Goal: Task Accomplishment & Management: Manage account settings

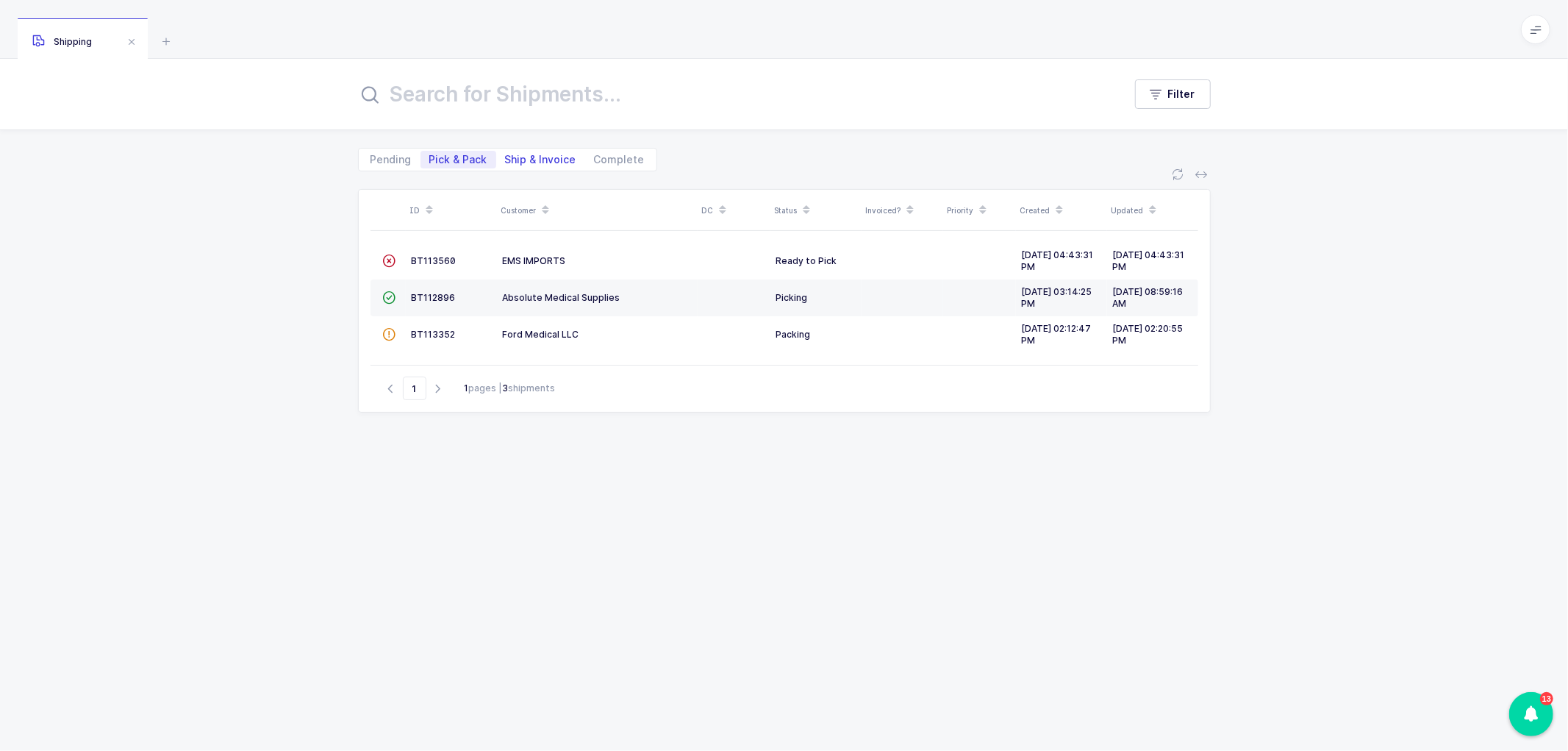
click at [526, 155] on span "Ship & Invoice" at bounding box center [540, 159] width 71 height 10
click at [506, 155] on input "Ship & Invoice" at bounding box center [501, 155] width 10 height 10
radio input "true"
radio input "false"
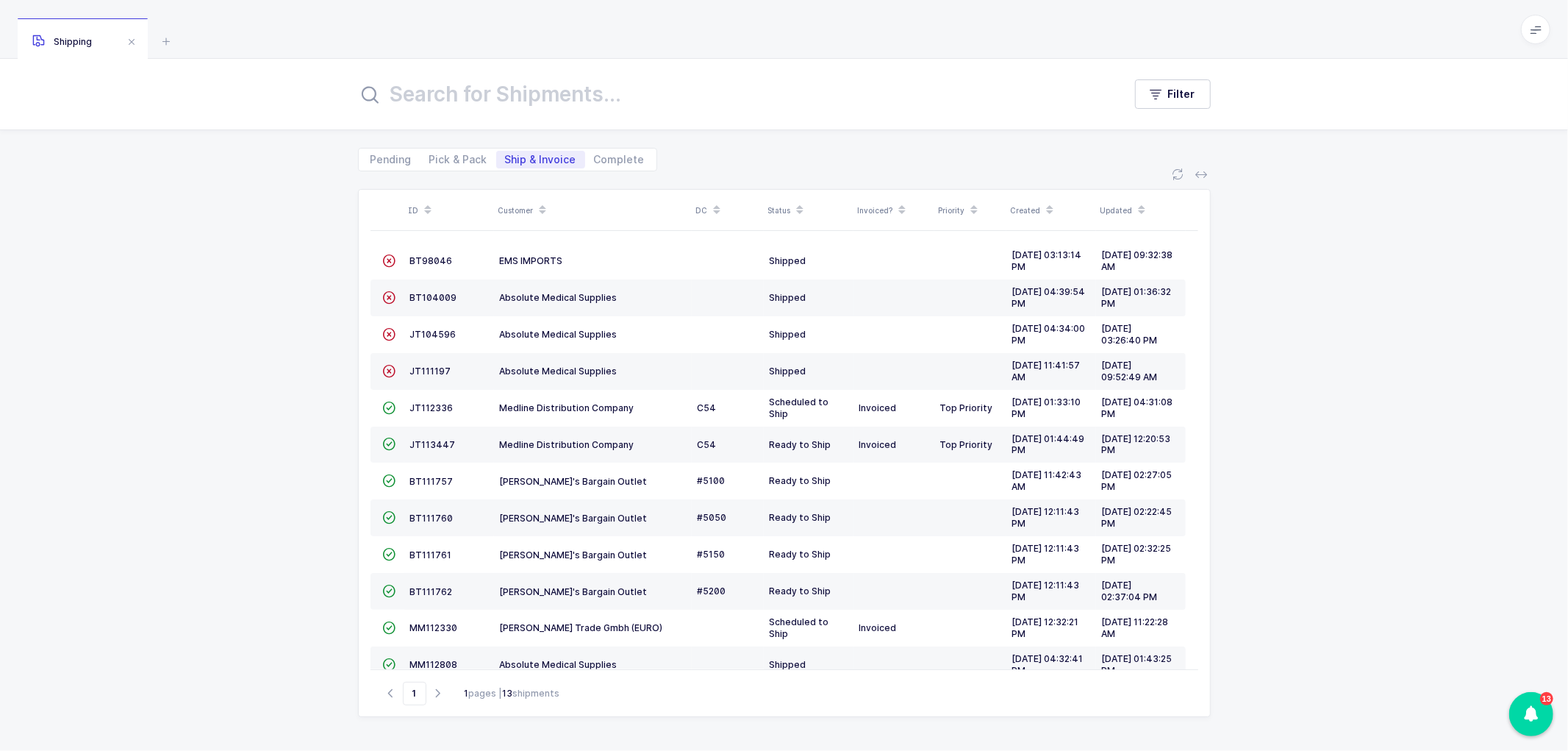
click at [542, 199] on span at bounding box center [543, 211] width 18 height 25
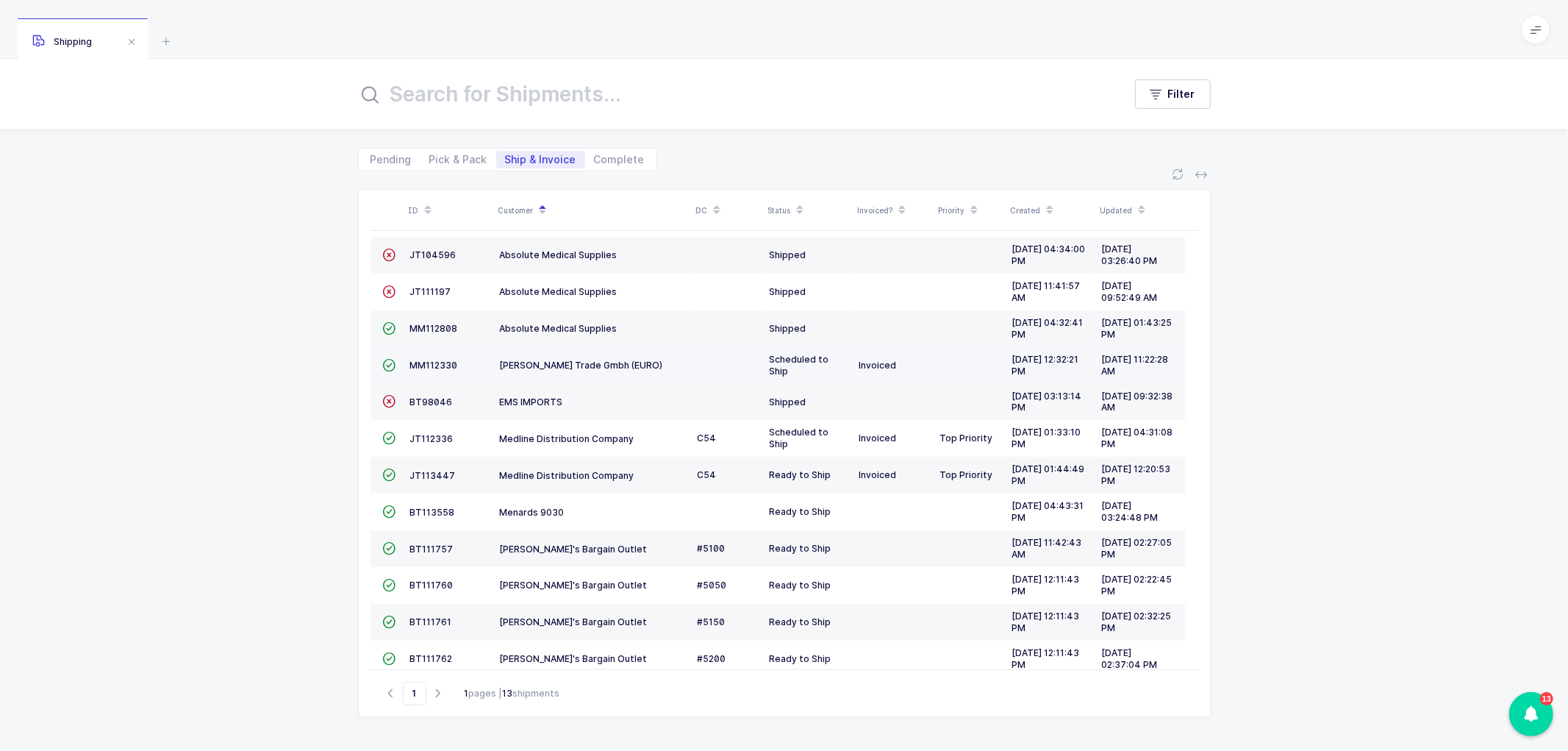
scroll to position [64, 0]
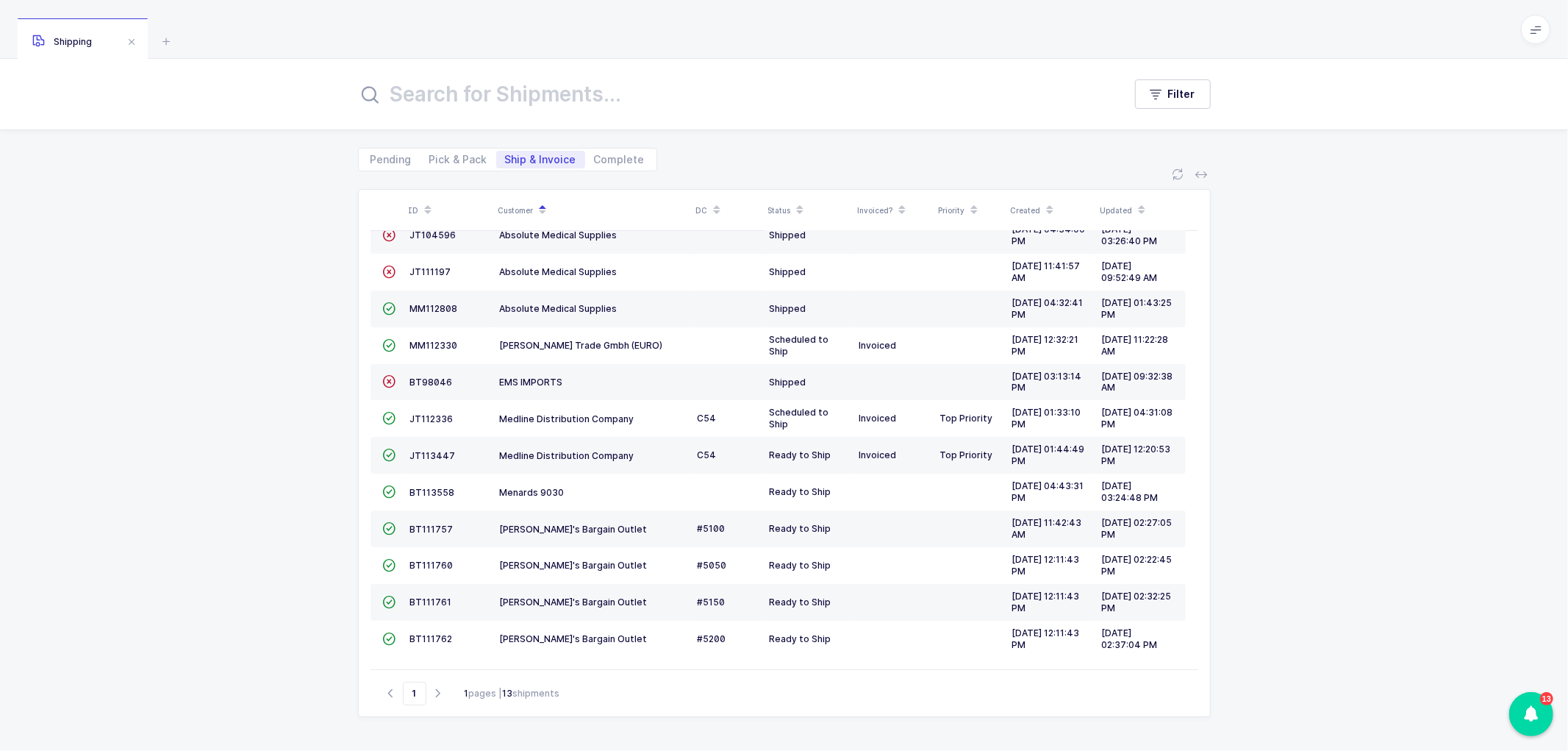
click at [481, 93] on input "text" at bounding box center [732, 94] width 748 height 35
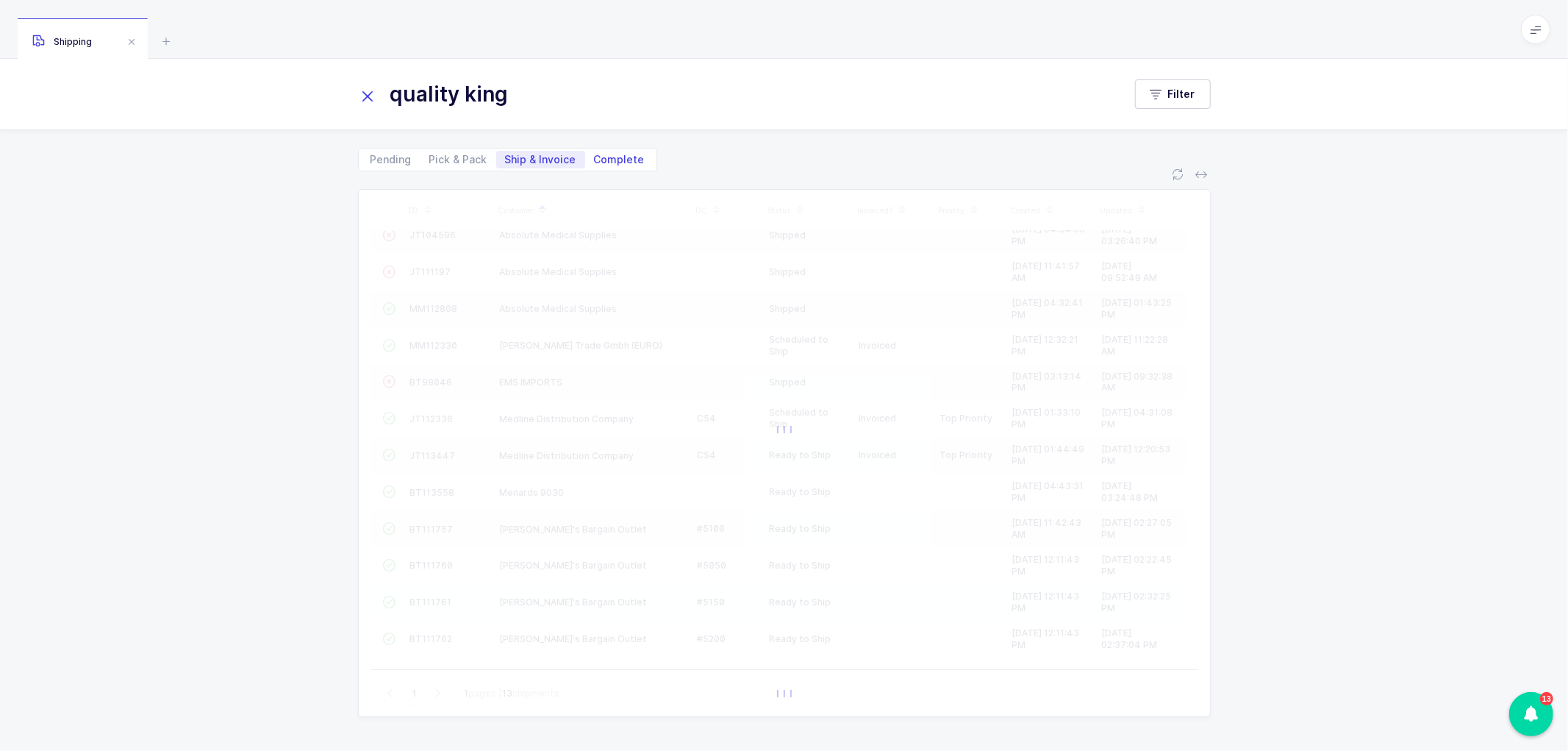
type input "quality king"
click at [623, 149] on div "Pending Pick & Pack Ship & Invoice Complete" at bounding box center [507, 160] width 299 height 23
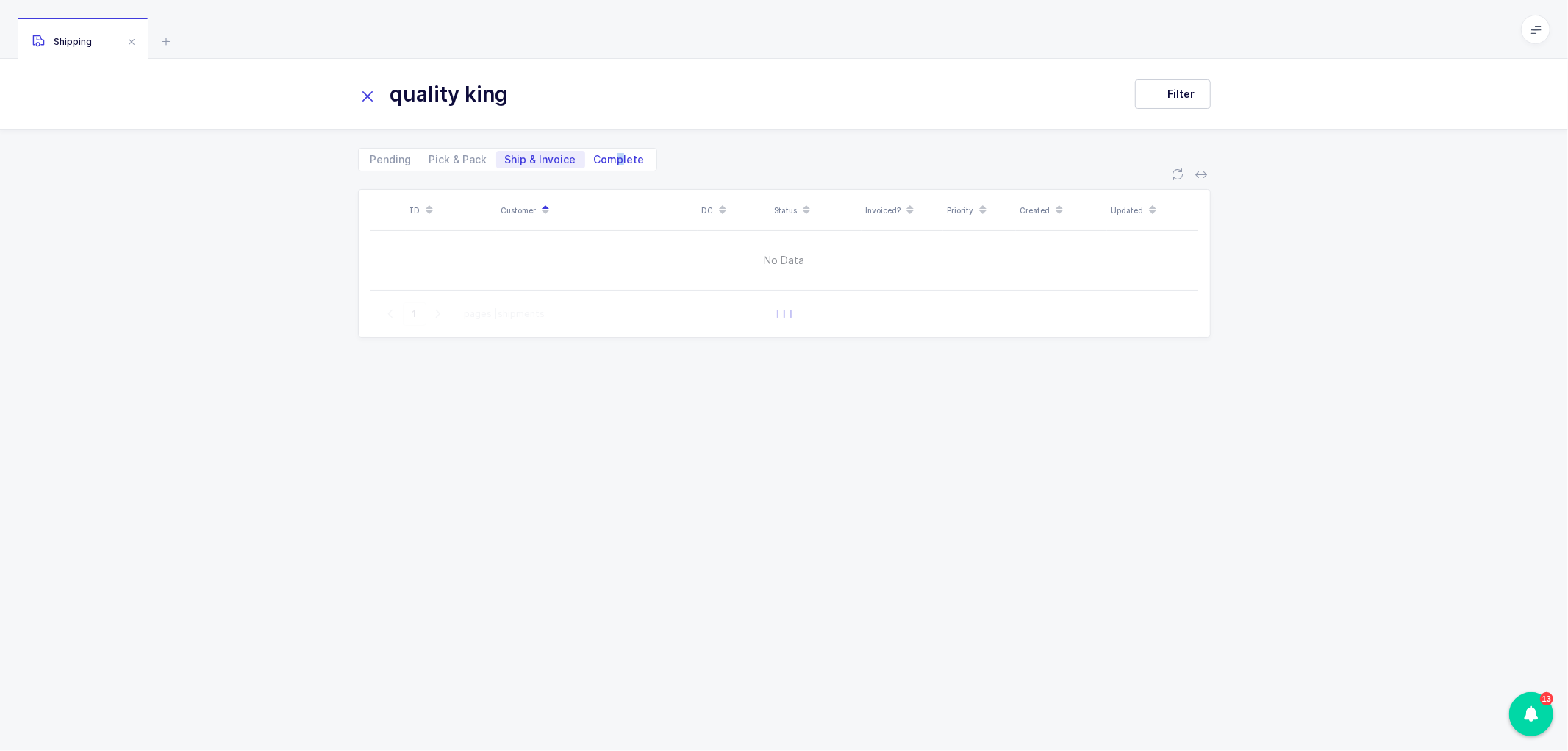
click at [615, 151] on span "Complete" at bounding box center [620, 160] width 69 height 18
click at [609, 160] on span "Complete" at bounding box center [620, 159] width 51 height 10
click at [595, 160] on input "Complete" at bounding box center [590, 155] width 10 height 10
radio input "true"
click at [682, 156] on span at bounding box center [688, 160] width 14 height 14
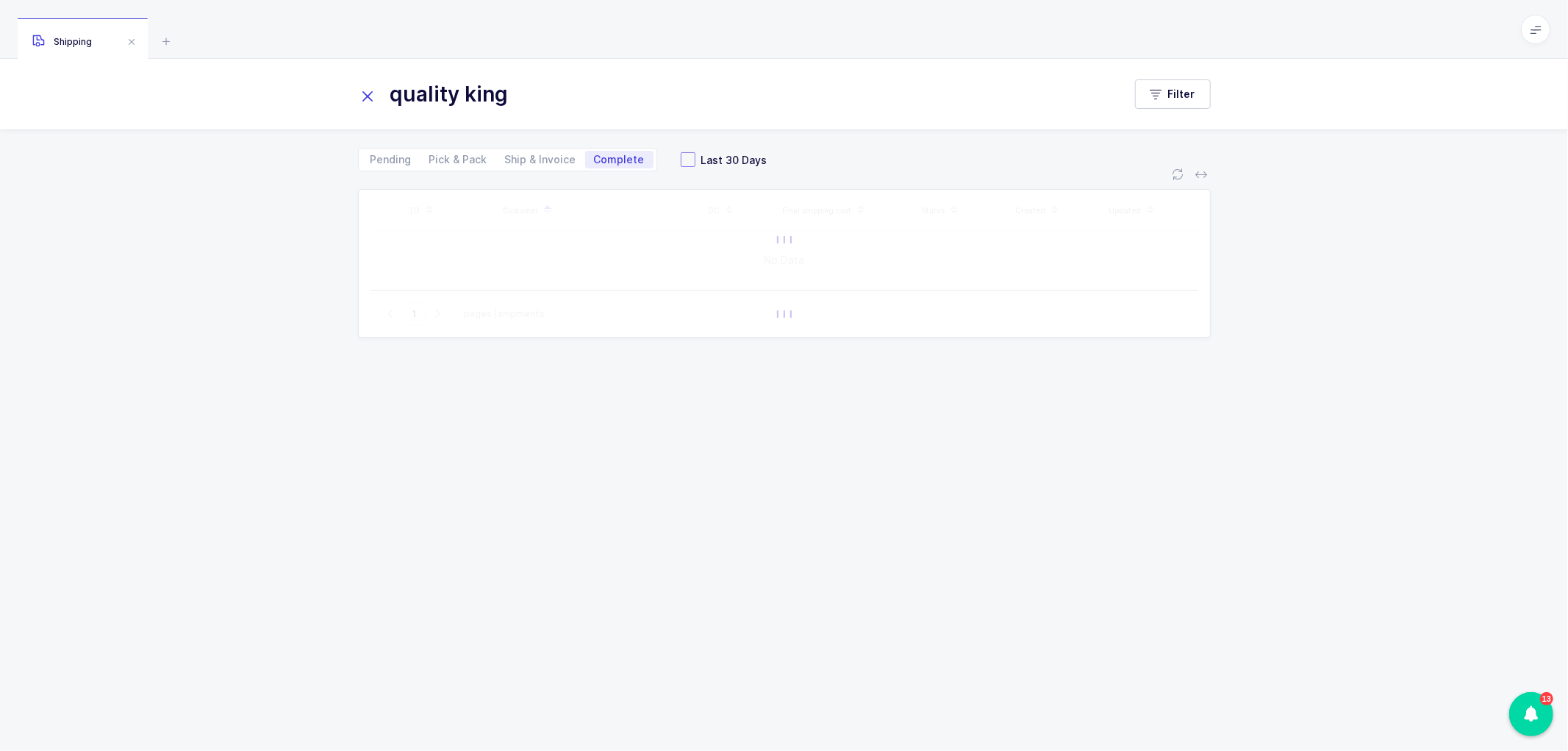
click at [695, 153] on input "Last 30 Days" at bounding box center [695, 153] width 0 height 0
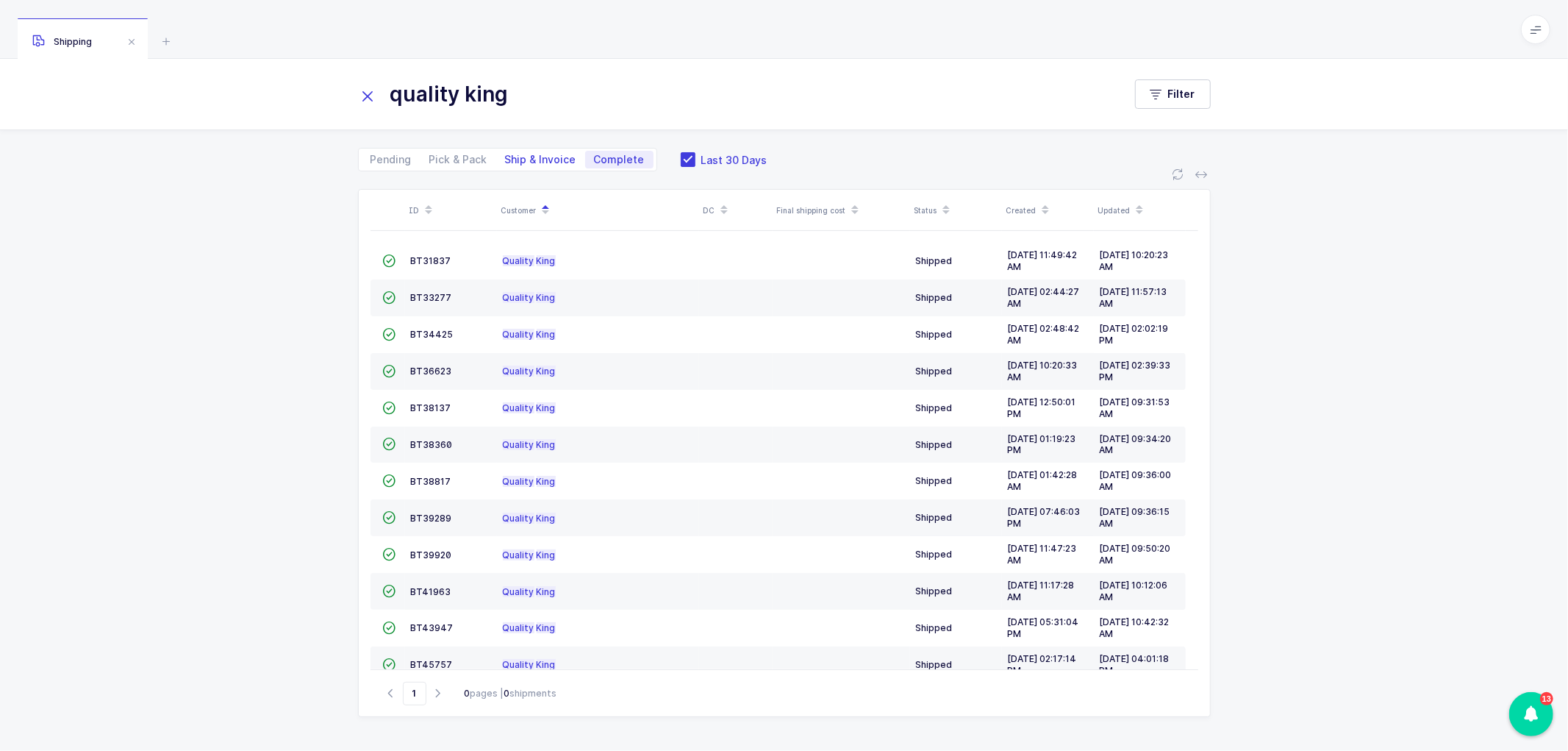
click at [529, 156] on span "Ship & Invoice" at bounding box center [540, 159] width 71 height 10
click at [506, 156] on input "Ship & Invoice" at bounding box center [501, 155] width 10 height 10
radio input "true"
radio input "false"
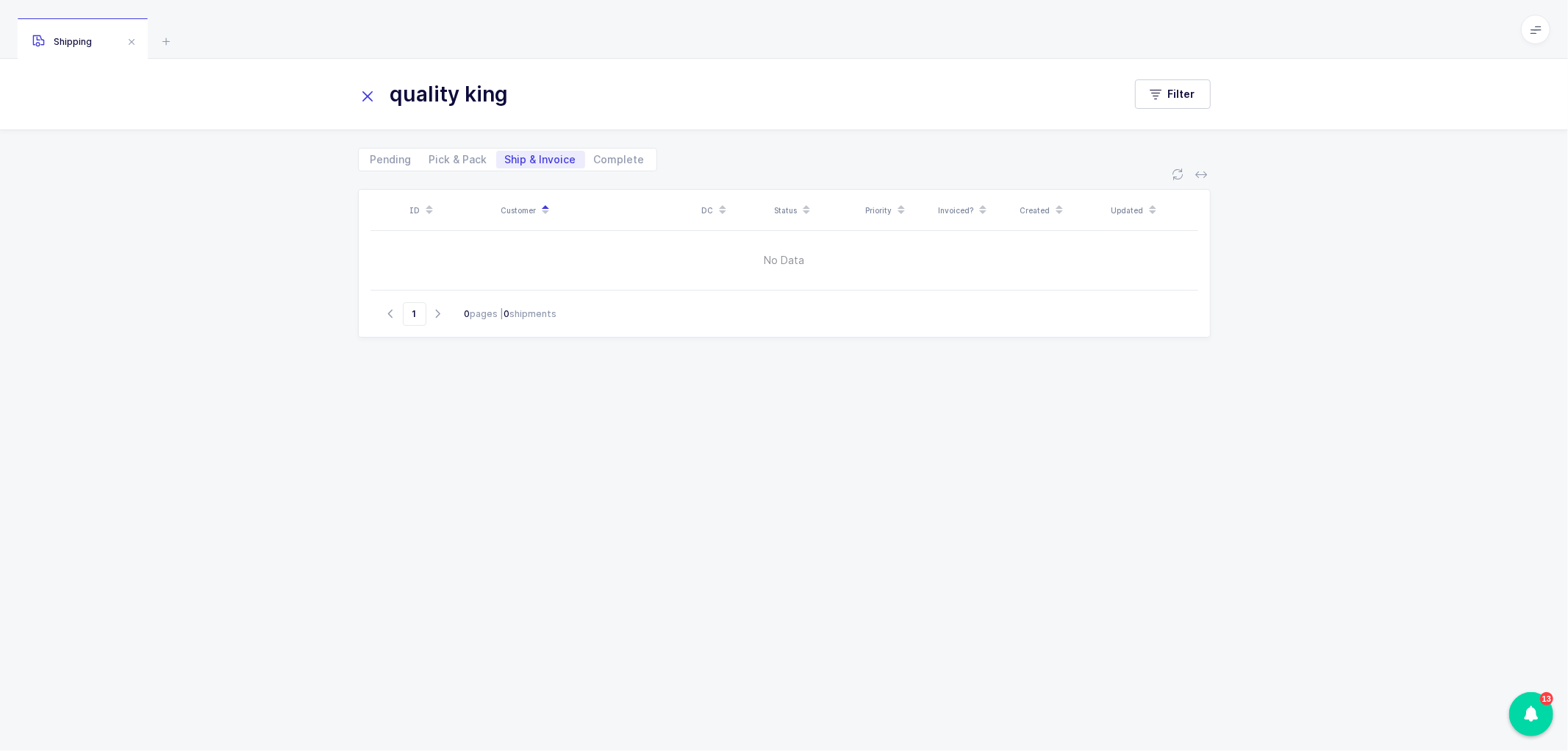
click at [368, 93] on icon at bounding box center [368, 96] width 21 height 21
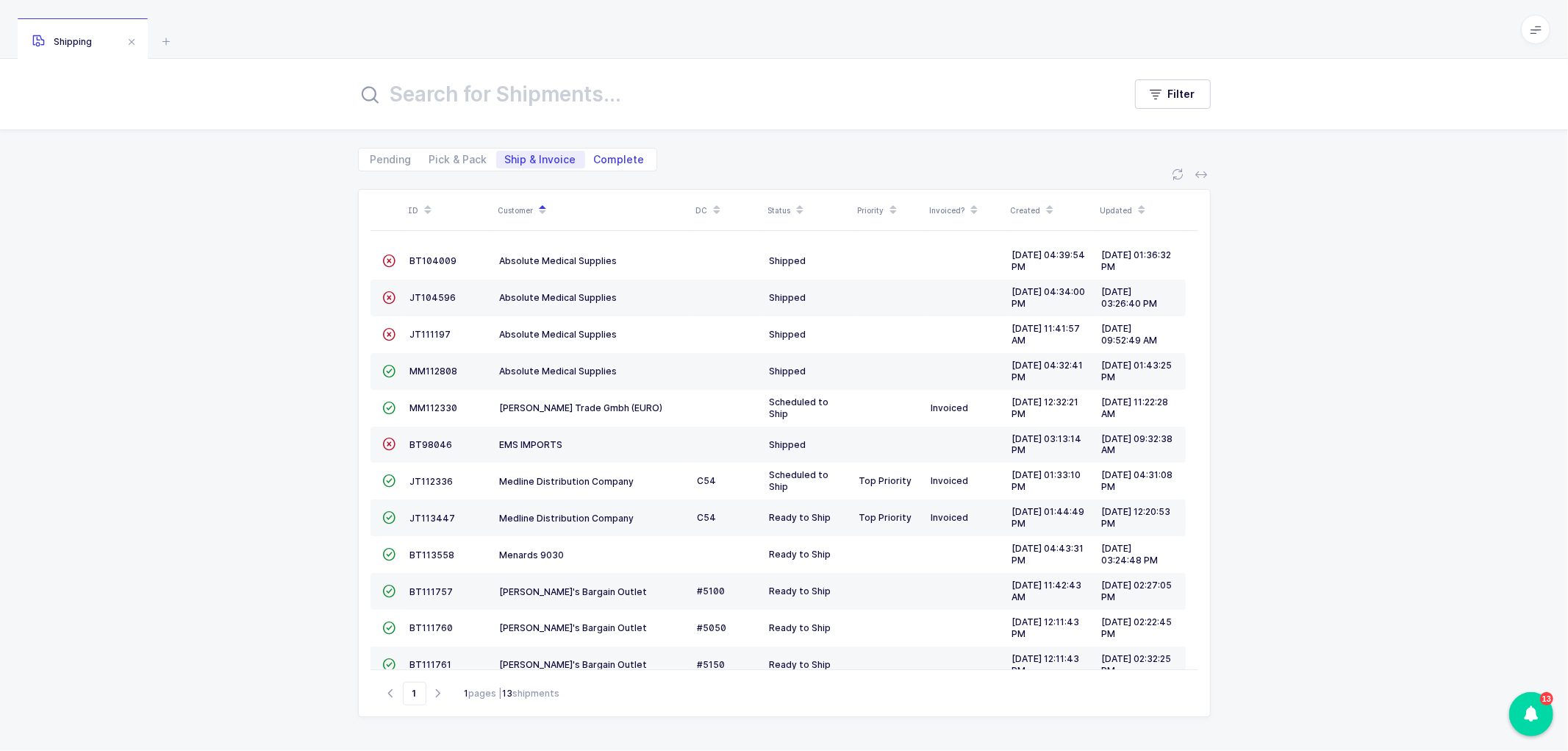
click at [604, 155] on span "Complete" at bounding box center [620, 159] width 51 height 10
click at [595, 155] on input "Complete" at bounding box center [590, 155] width 10 height 10
radio input "true"
radio input "false"
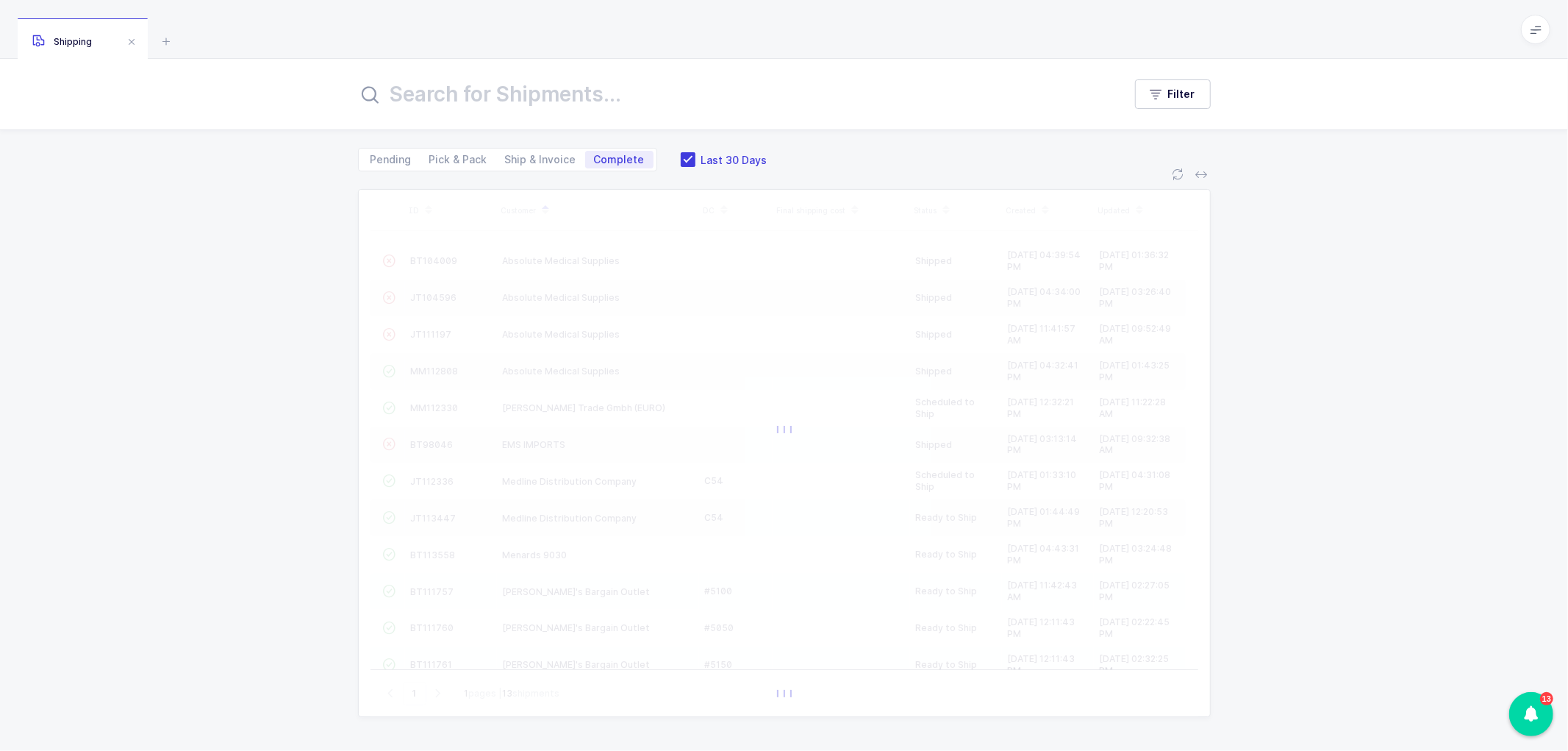
click at [532, 99] on input "text" at bounding box center [732, 94] width 748 height 35
paste input "65350"
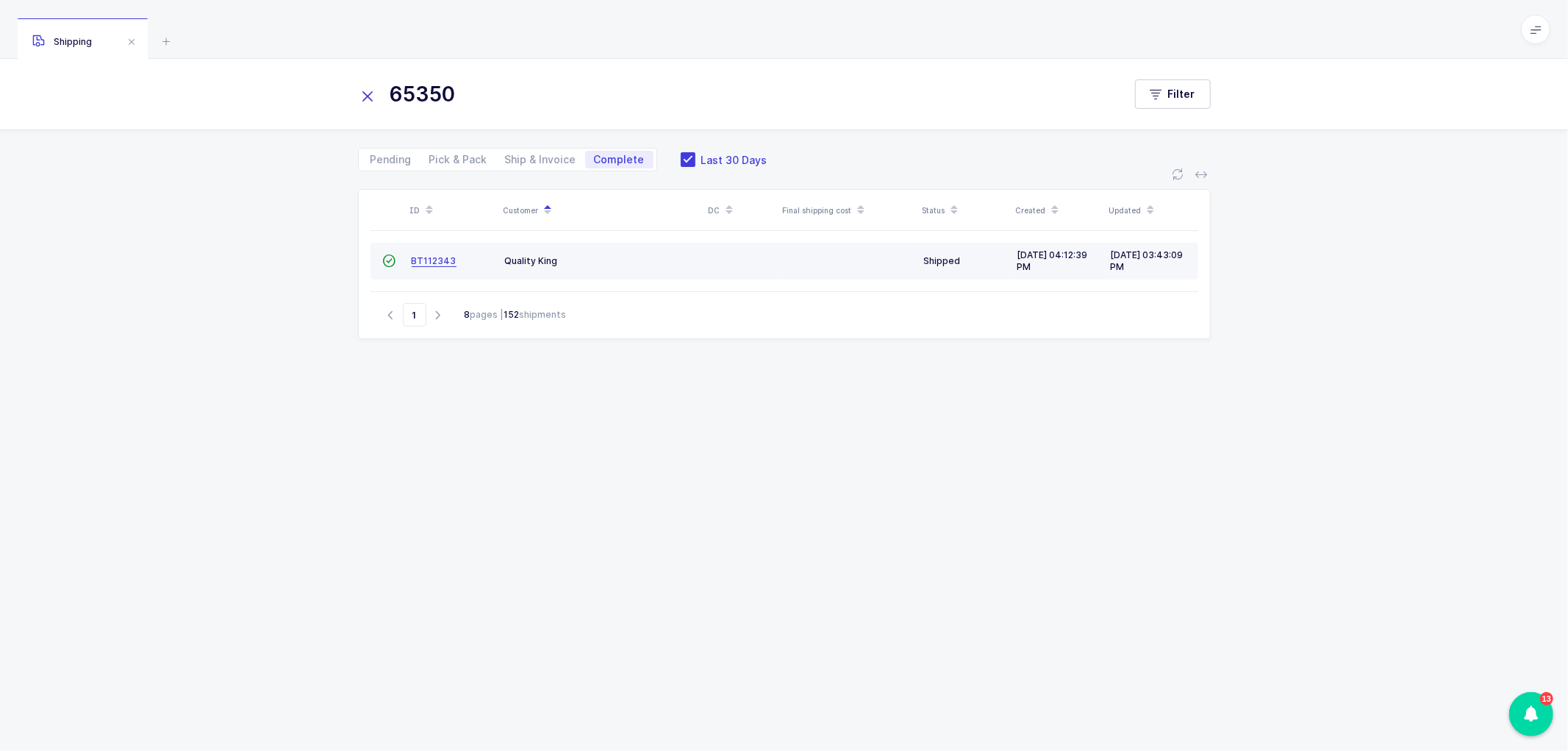
type input "65350"
click at [428, 256] on span "BT112343" at bounding box center [434, 260] width 45 height 11
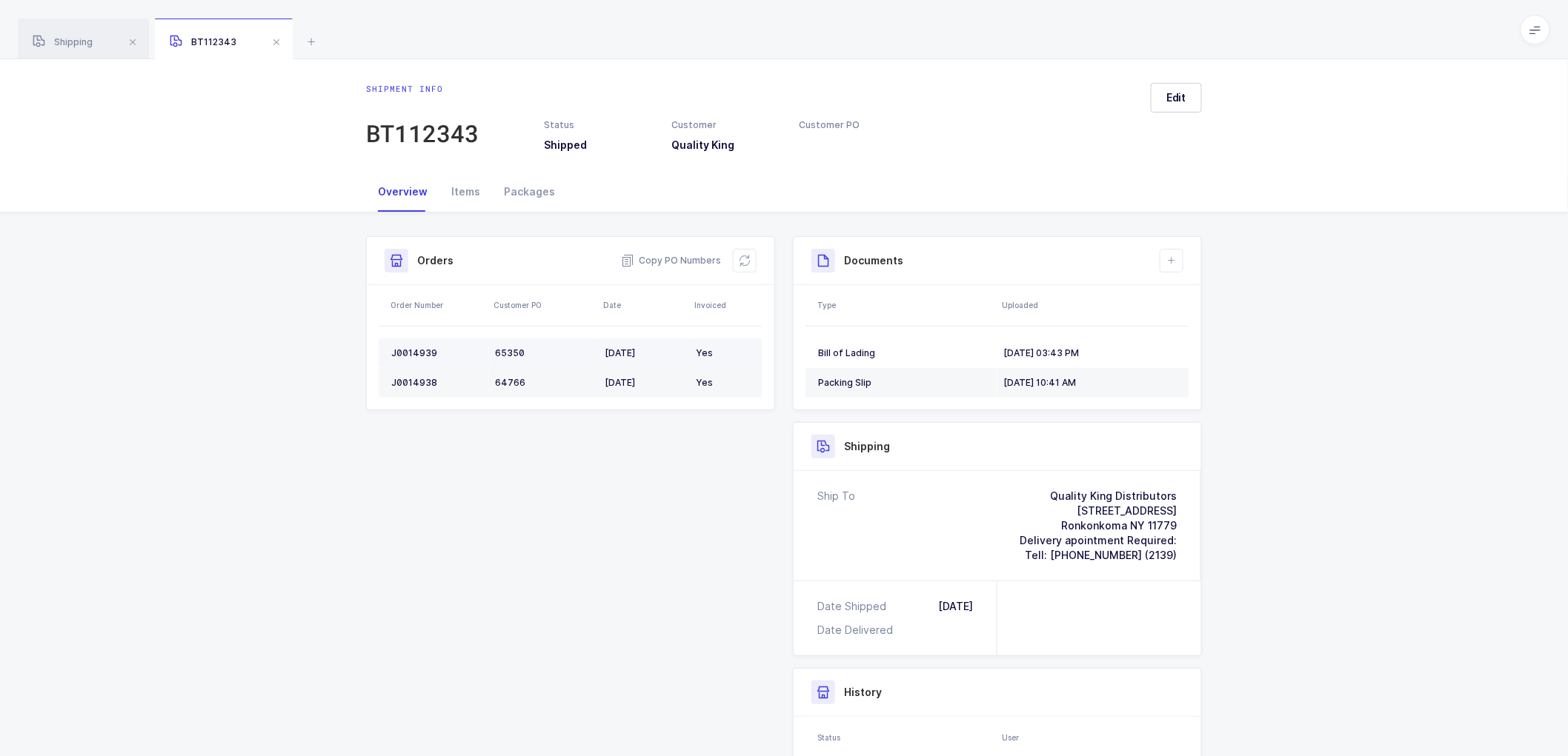
click at [409, 348] on div "J0014939" at bounding box center [437, 353] width 92 height 12
click at [416, 348] on div "J0014939" at bounding box center [437, 353] width 92 height 12
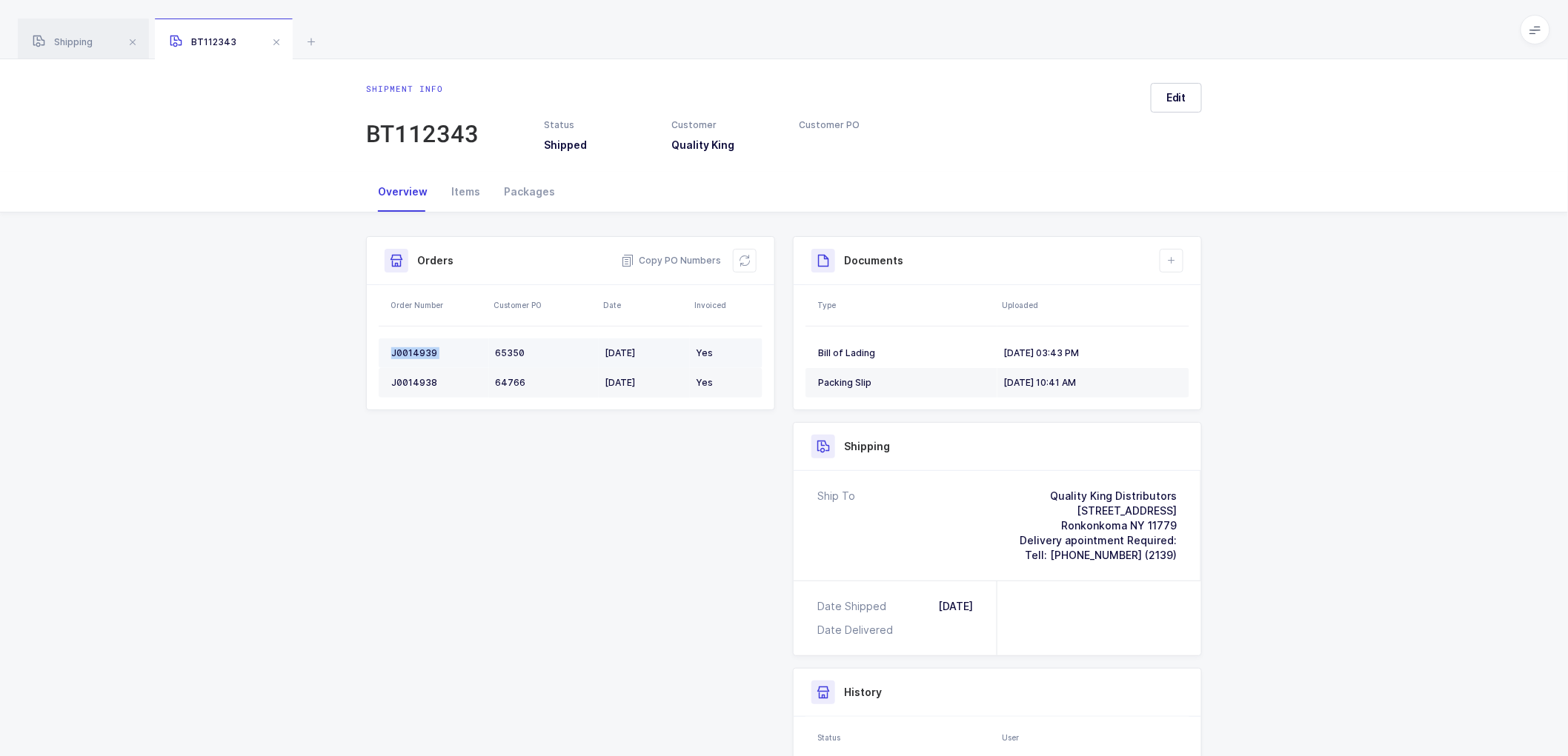
click at [416, 348] on div "J0014939" at bounding box center [437, 353] width 92 height 12
click at [412, 348] on div "J0014939" at bounding box center [437, 353] width 92 height 12
click at [417, 380] on div "J0014938" at bounding box center [437, 382] width 92 height 12
click at [417, 379] on div "J0014938" at bounding box center [437, 382] width 92 height 12
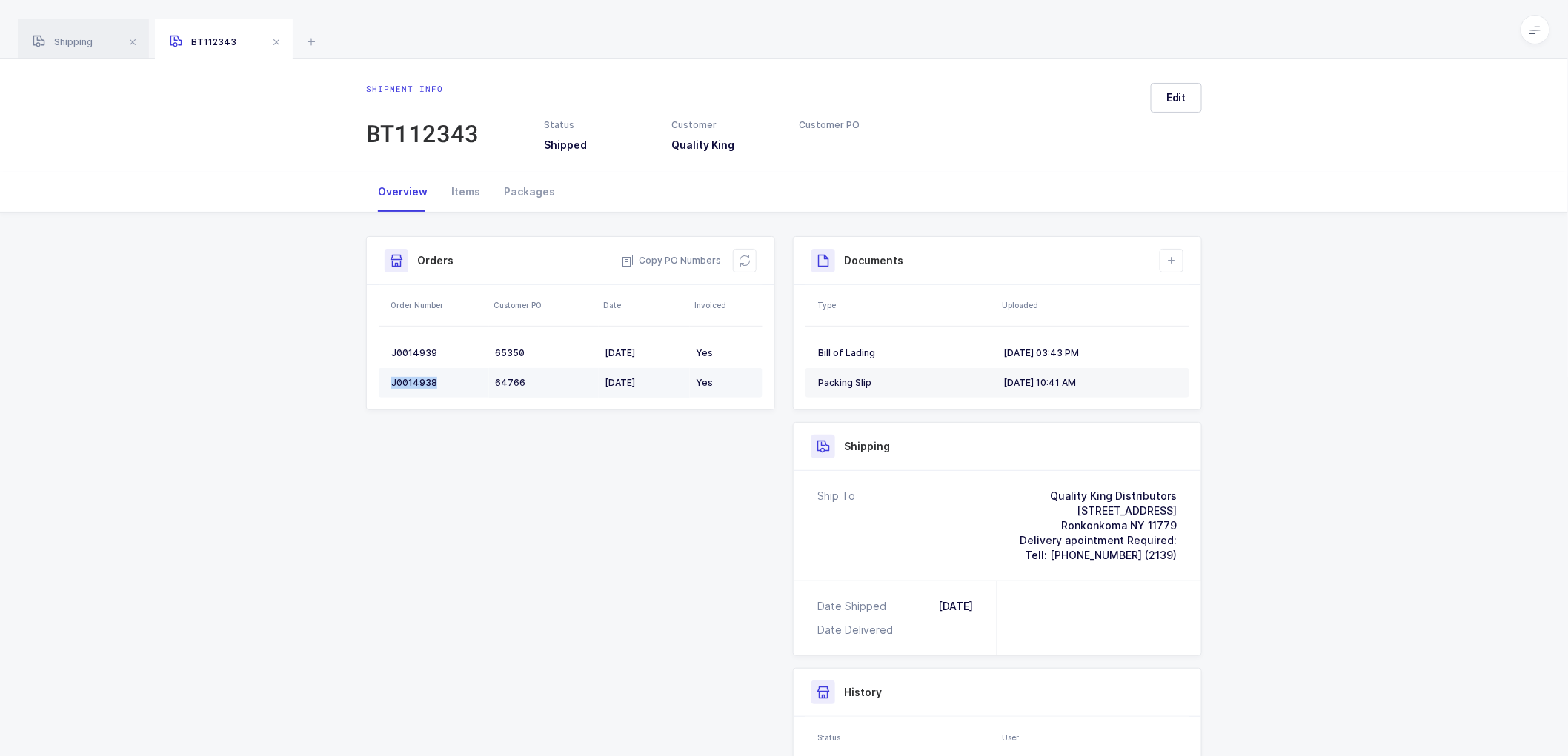
copy div "J0014938"
click at [853, 350] on div "Bill of Lading" at bounding box center [905, 353] width 173 height 12
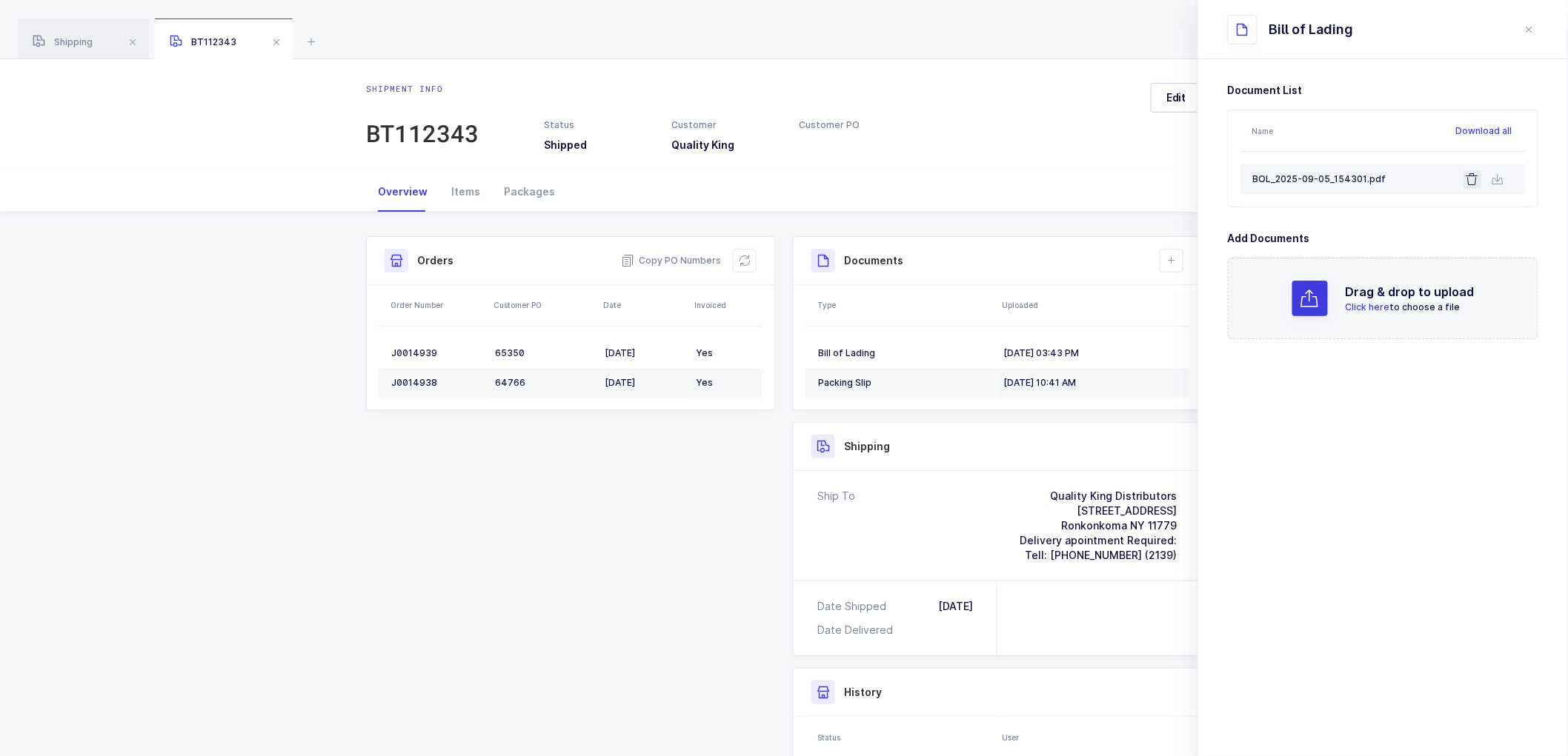
click at [1472, 181] on icon at bounding box center [1472, 178] width 12 height 12
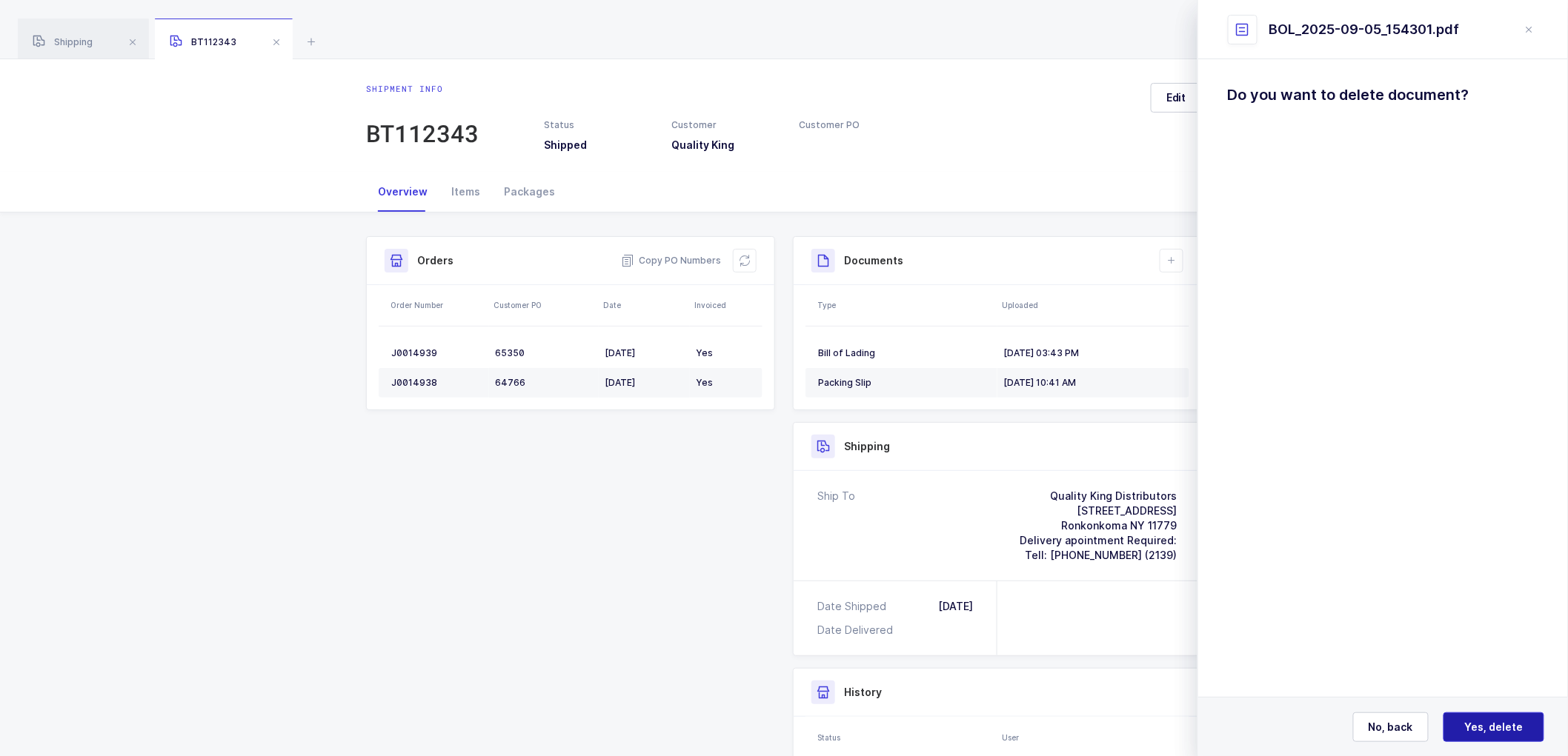
drag, startPoint x: 1479, startPoint y: 722, endPoint x: 1470, endPoint y: 690, distance: 33.2
click at [1480, 722] on span "Yes, delete" at bounding box center [1493, 727] width 58 height 15
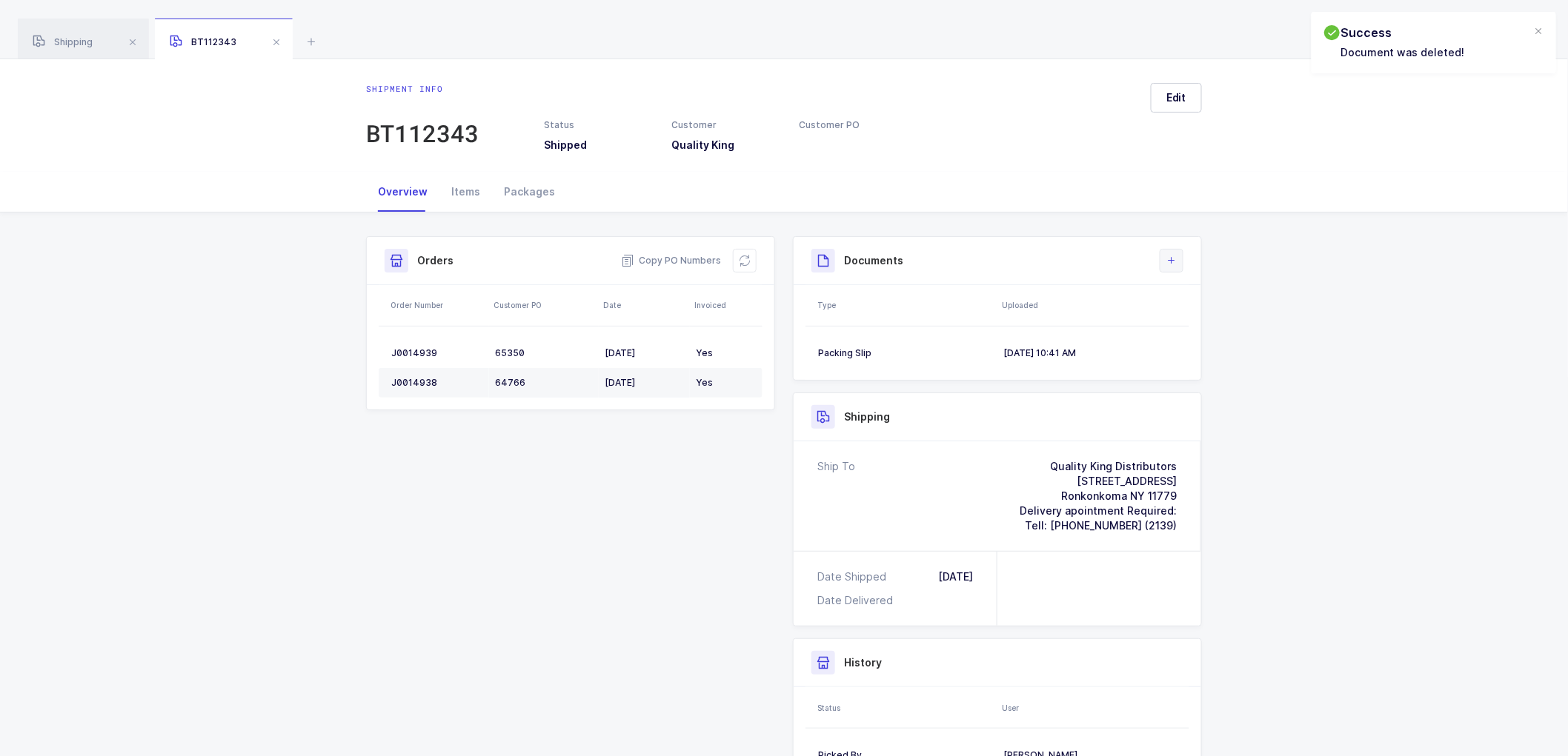
click at [1167, 261] on icon at bounding box center [1171, 260] width 12 height 12
click at [1218, 328] on li "Upload Document" at bounding box center [1220, 327] width 110 height 24
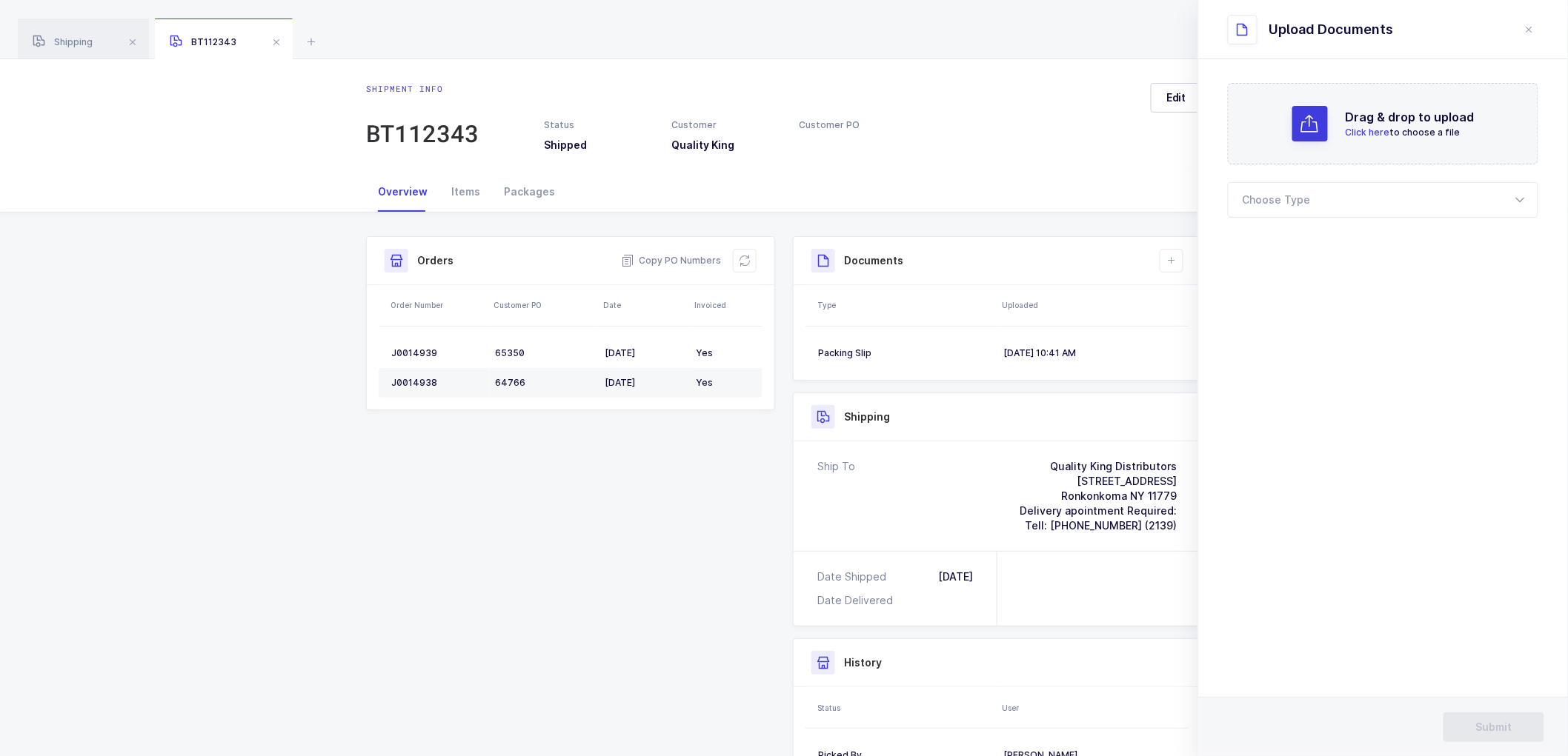
drag, startPoint x: 1299, startPoint y: 201, endPoint x: 1297, endPoint y: 220, distance: 19.1
click at [1299, 201] on div at bounding box center [1382, 199] width 310 height 35
click at [1276, 249] on span "Bill of Lading" at bounding box center [1276, 247] width 66 height 13
type input "Bill of Lading"
click at [1493, 715] on button "Submit" at bounding box center [1493, 727] width 101 height 30
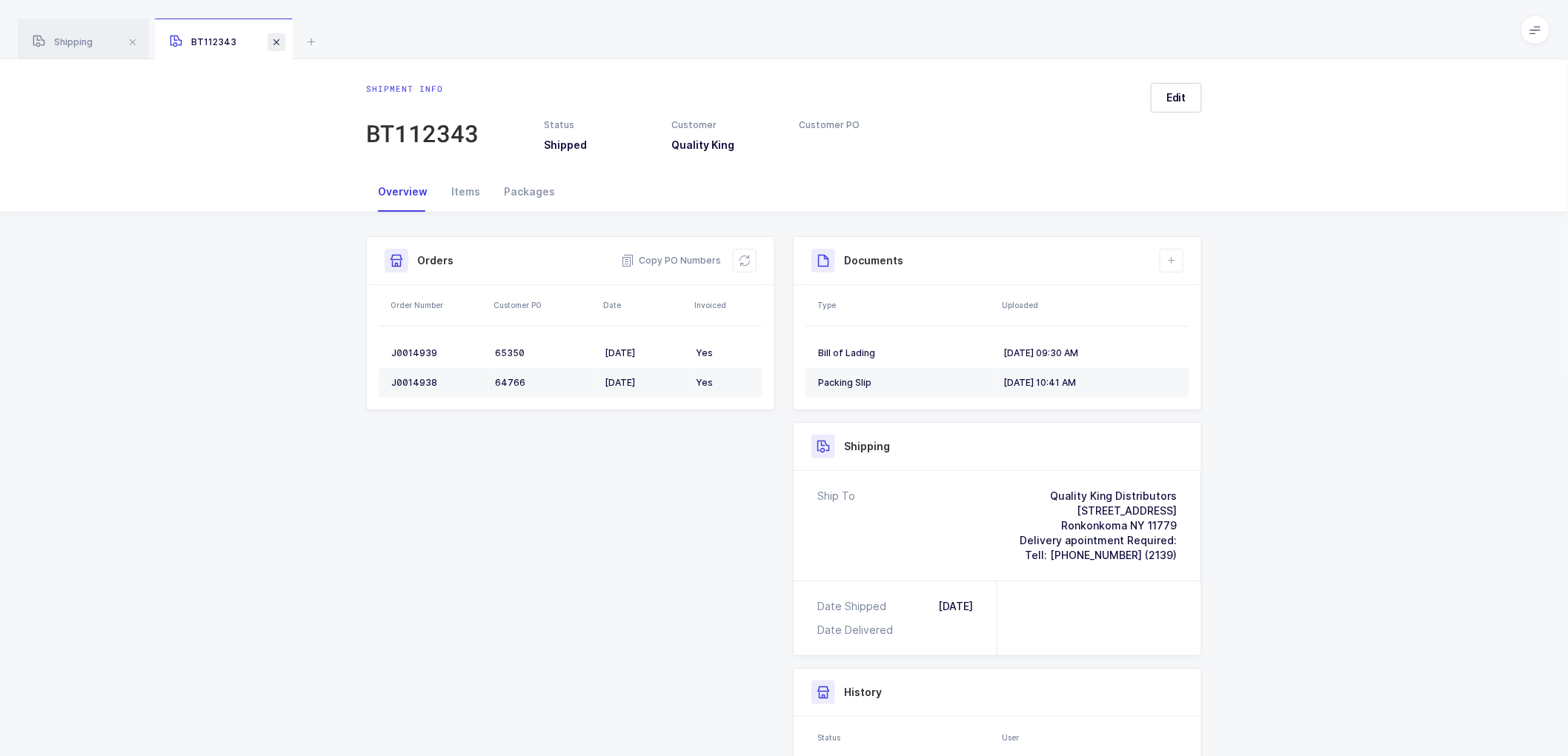
drag, startPoint x: 276, startPoint y: 39, endPoint x: 313, endPoint y: 45, distance: 37.5
click at [277, 39] on span at bounding box center [277, 43] width 18 height 18
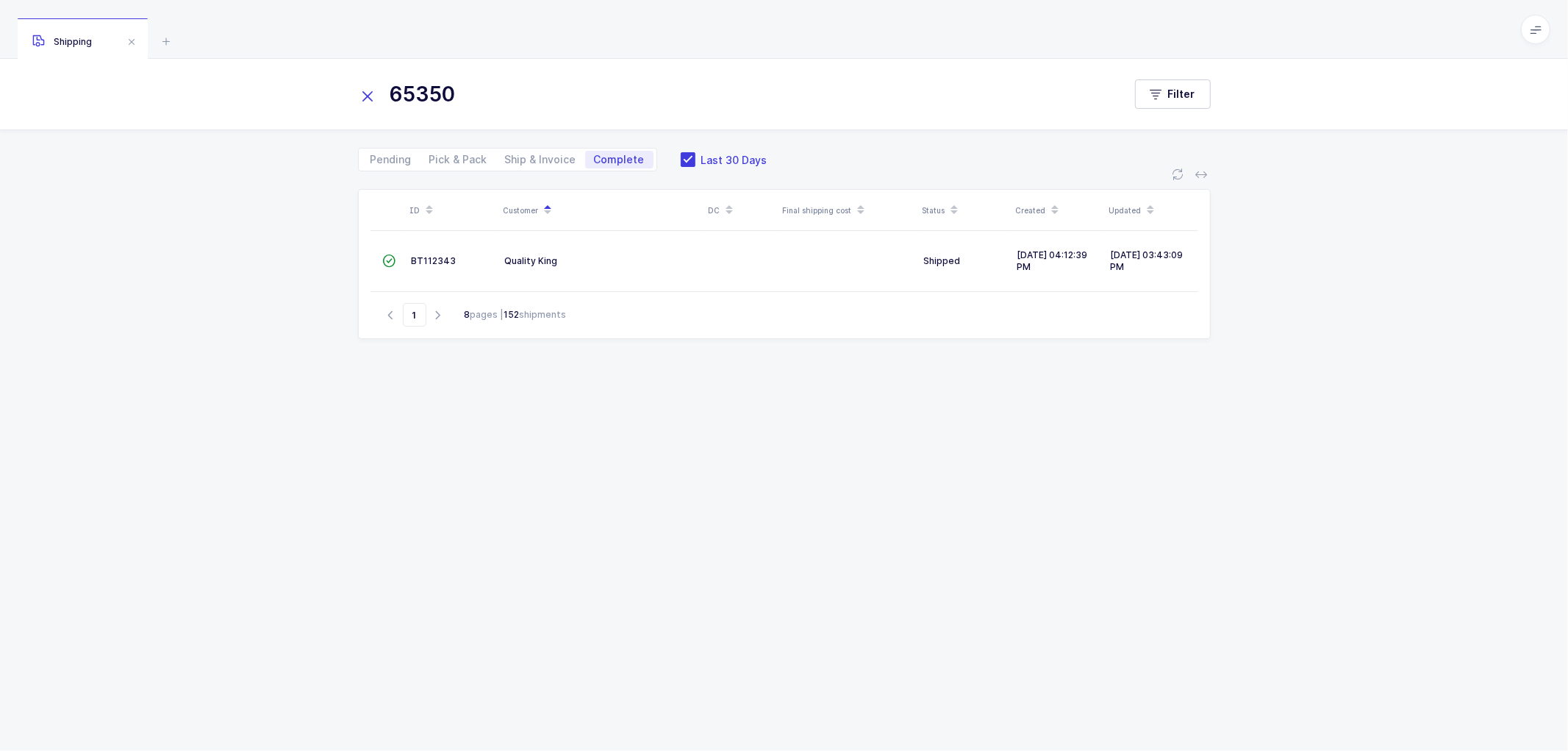
click at [681, 156] on span at bounding box center [688, 160] width 14 height 14
click at [695, 153] on input "Last 30 Days" at bounding box center [695, 153] width 0 height 0
click at [366, 99] on icon at bounding box center [368, 96] width 21 height 21
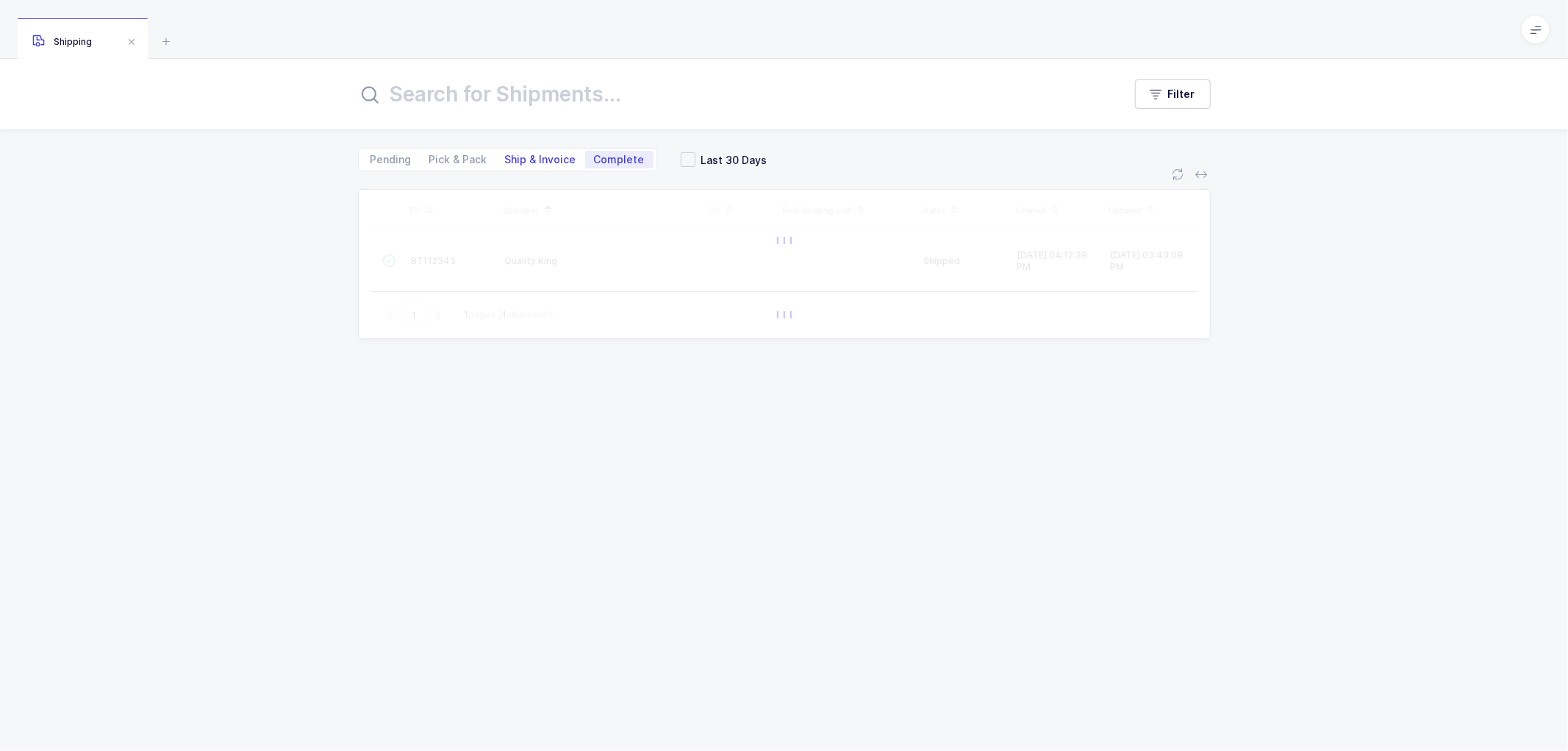
click at [542, 160] on span "Ship & Invoice" at bounding box center [540, 159] width 71 height 10
click at [506, 160] on input "Ship & Invoice" at bounding box center [501, 155] width 10 height 10
radio input "true"
radio input "false"
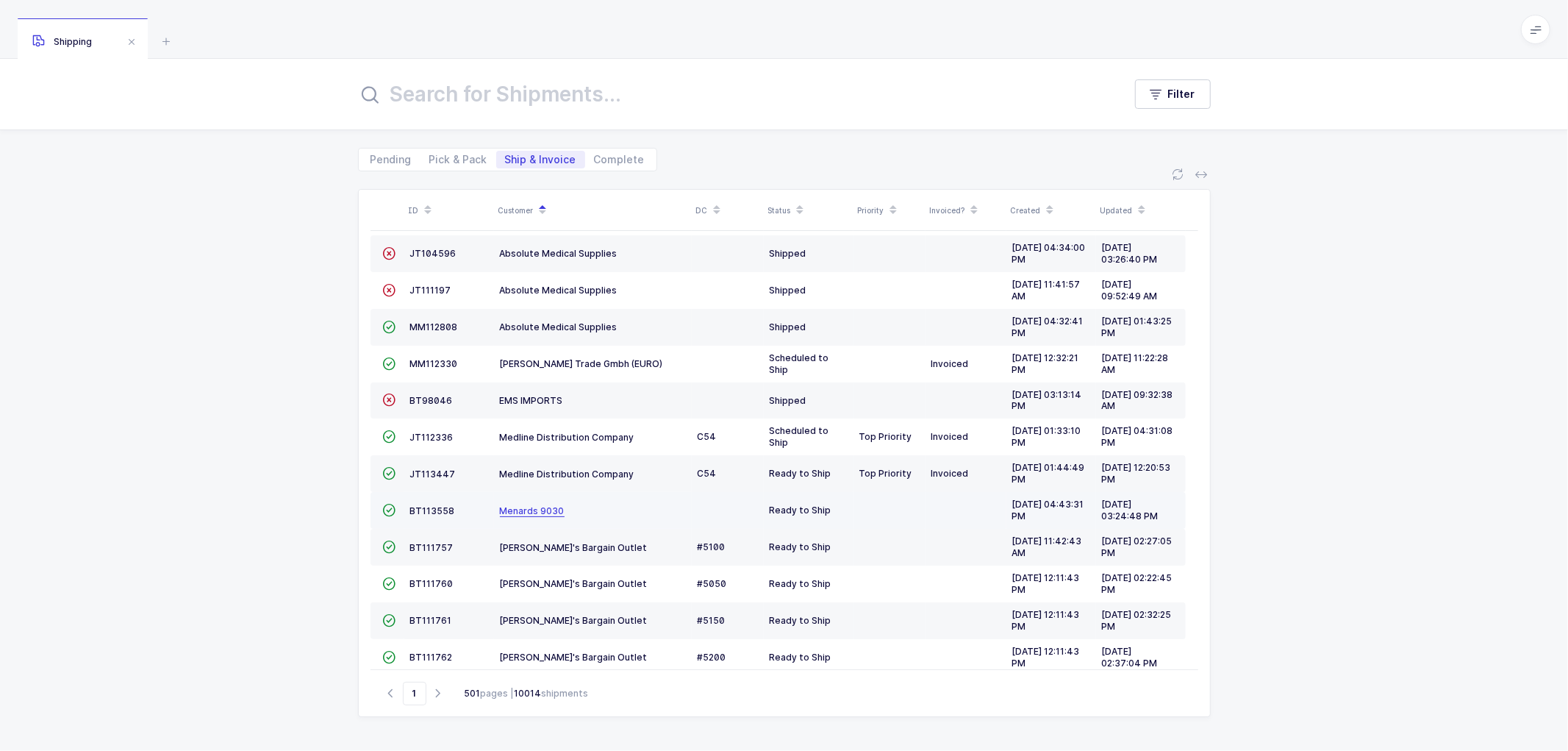
scroll to position [64, 0]
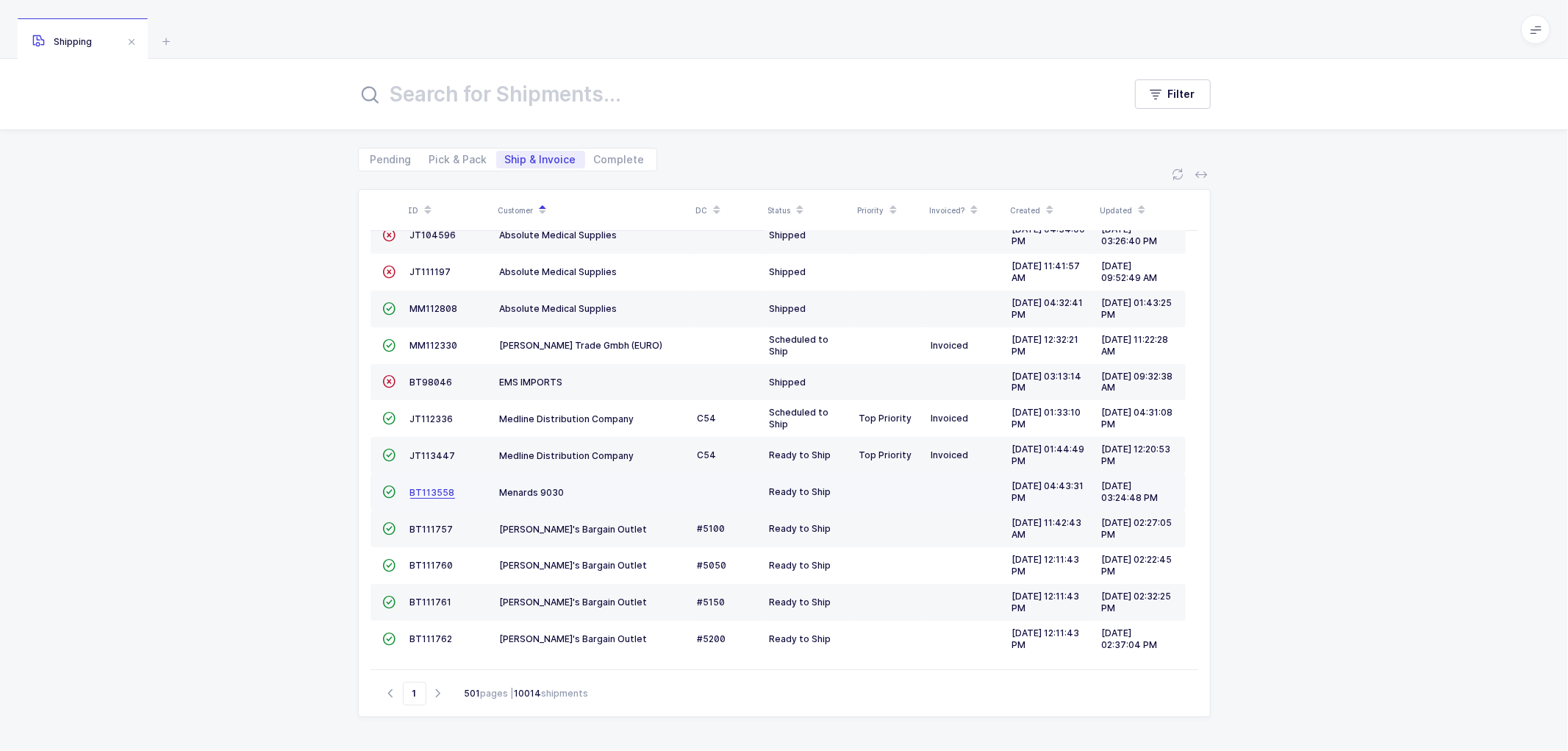
click at [436, 487] on span "BT113558" at bounding box center [433, 493] width 45 height 11
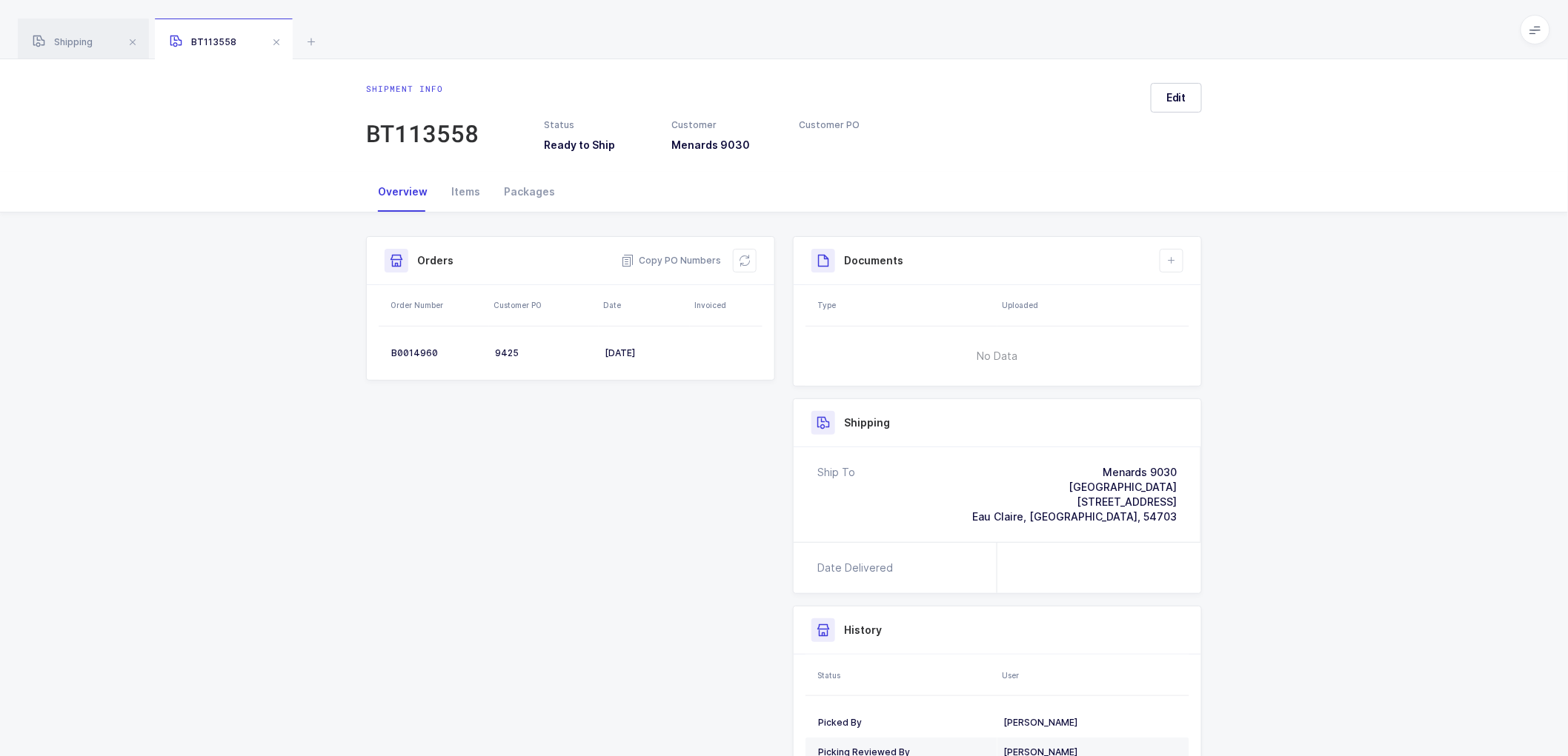
drag, startPoint x: 1181, startPoint y: 516, endPoint x: 1035, endPoint y: 460, distance: 156.4
click at [1035, 460] on div "Ship To Menards 9030 EAU Claire DC North [STREET_ADDRESS]" at bounding box center [997, 495] width 408 height 95
copy div "Menards [GEOGRAPHIC_DATA][STREET_ADDRESS]"
drag, startPoint x: 685, startPoint y: 257, endPoint x: 890, endPoint y: 269, distance: 205.4
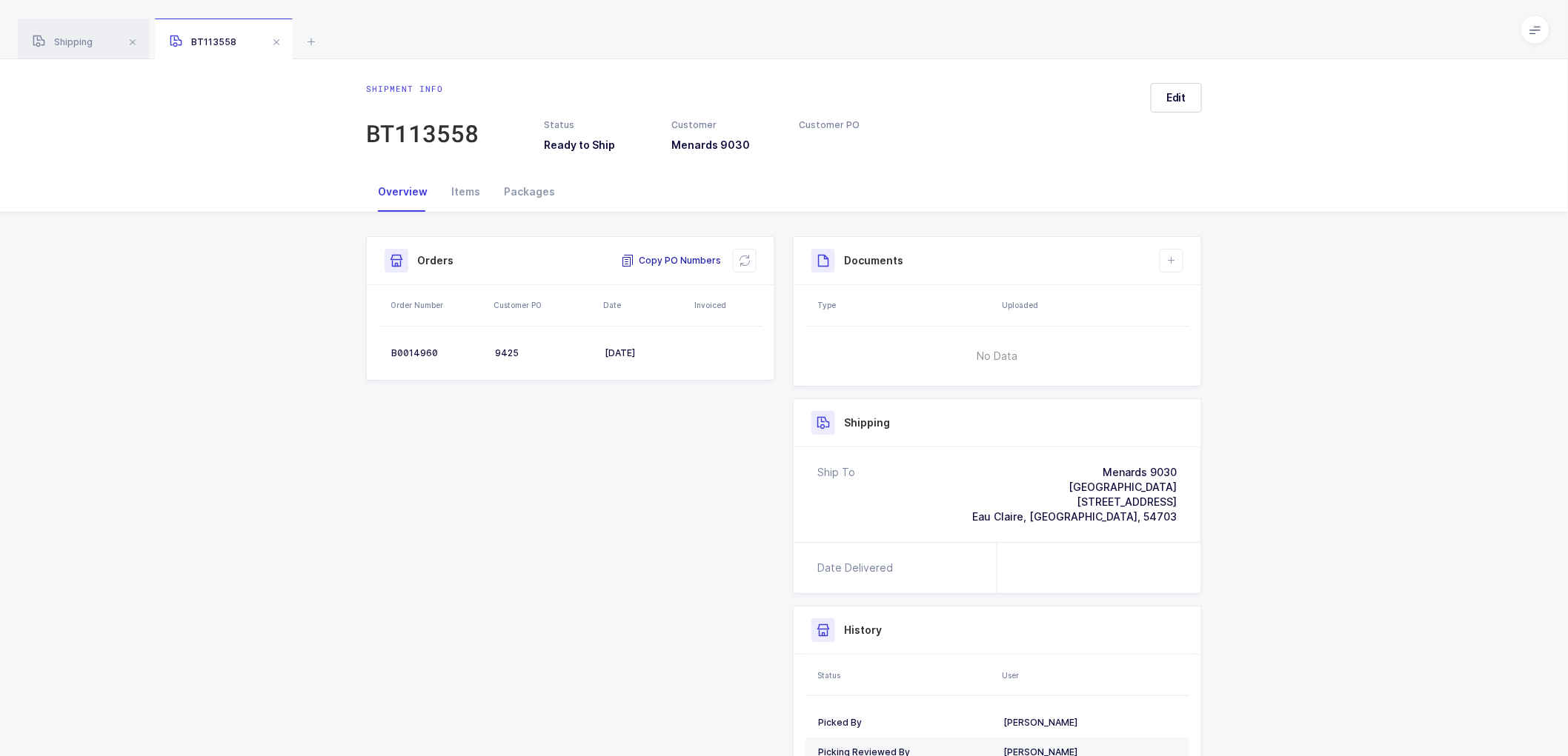
click at [685, 257] on span "Copy PO Numbers" at bounding box center [671, 260] width 100 height 15
click at [524, 193] on div "Packages" at bounding box center [530, 192] width 75 height 40
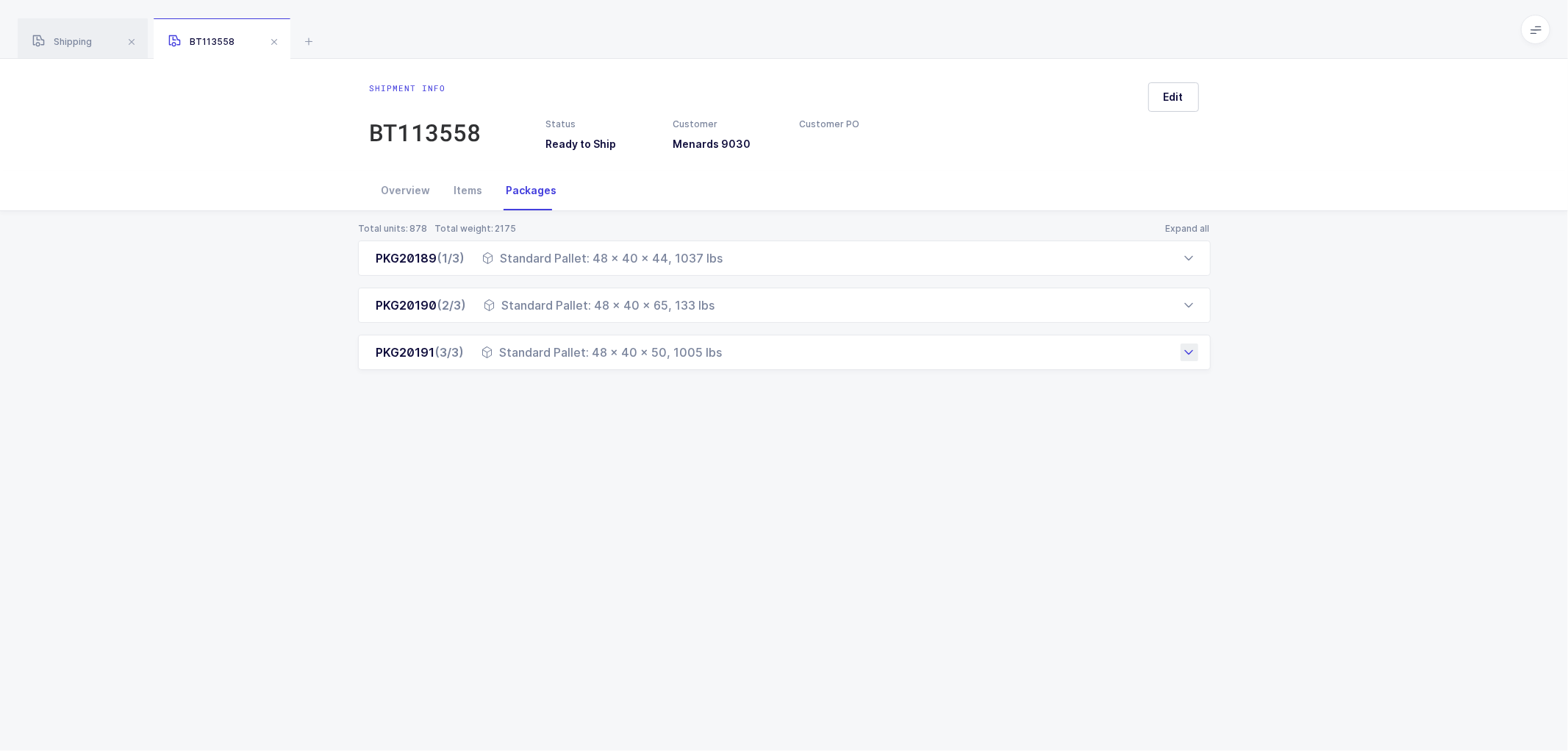
drag, startPoint x: 373, startPoint y: 255, endPoint x: 724, endPoint y: 366, distance: 368.1
click at [724, 366] on div "PKG20189 (1/3) Standard Pallet: 48 x 40 x 44, 1037 lbs Order Number Customer PO…" at bounding box center [784, 305] width 853 height 129
copy div "PKG20189 (1/3) Standard Pallet: 48 x 40 x 44, 1037 lbs Order Number Customer PO…"
drag, startPoint x: 272, startPoint y: 39, endPoint x: 468, endPoint y: 77, distance: 199.6
click at [273, 38] on span at bounding box center [275, 42] width 18 height 18
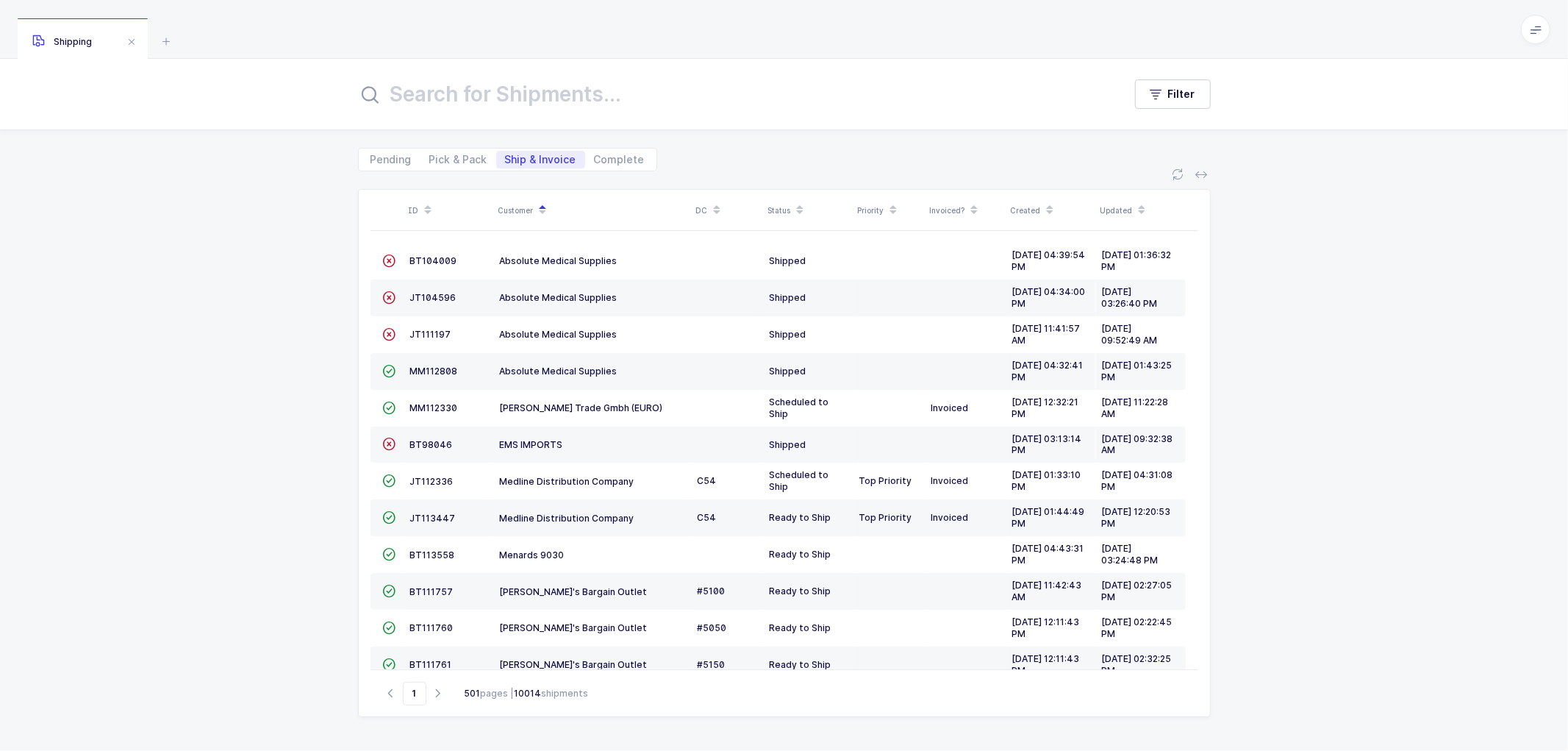
click at [303, 263] on div "ID Customer DC Status Priority Invoiced? Created Updated  BT104009 Absolute Me…" at bounding box center [784, 462] width 1568 height 580
click at [269, 380] on div "ID Customer DC Status Priority Invoiced? Created Updated  BT104009 Absolute Me…" at bounding box center [784, 462] width 1568 height 580
